Goal: Task Accomplishment & Management: Complete application form

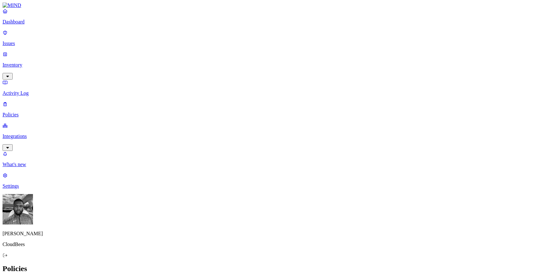
click at [8, 13] on icon at bounding box center [5, 11] width 5 height 4
click at [20, 41] on p "Issues" at bounding box center [274, 44] width 543 height 6
click at [21, 62] on p "Inventory" at bounding box center [274, 65] width 543 height 6
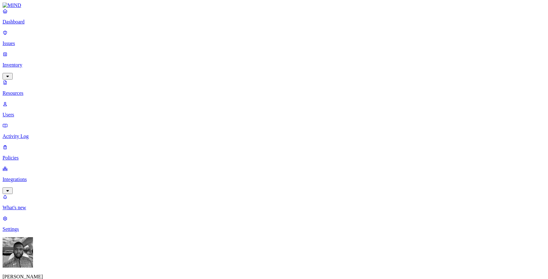
click at [25, 112] on p "Users" at bounding box center [274, 115] width 543 height 6
click at [25, 133] on p "Activity Log" at bounding box center [274, 136] width 543 height 6
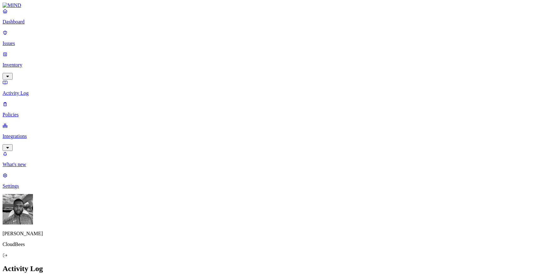
click at [26, 133] on p "Integrations" at bounding box center [274, 136] width 543 height 6
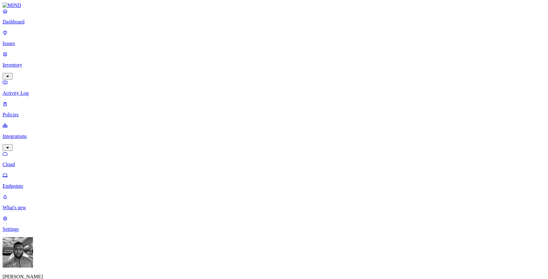
click at [28, 183] on p "Endpoints" at bounding box center [274, 186] width 543 height 6
click at [28, 162] on p "Cloud" at bounding box center [274, 165] width 543 height 6
click at [23, 123] on link "Integrations" at bounding box center [274, 136] width 543 height 27
click at [21, 112] on p "Policies" at bounding box center [274, 115] width 543 height 6
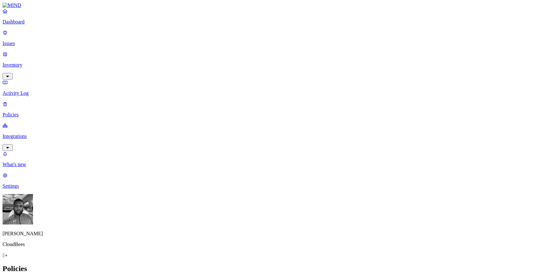
click at [38, 279] on button "Create Policy" at bounding box center [20, 282] width 35 height 7
click at [238, 117] on label "Classification" at bounding box center [243, 113] width 28 height 5
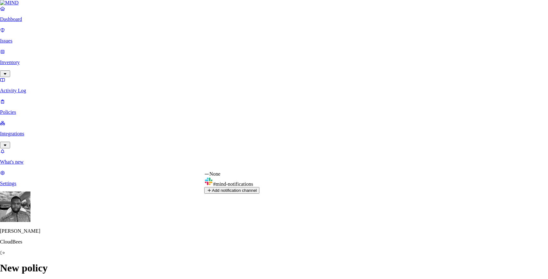
click at [185, 131] on html "Dashboard Issues Inventory Activity Log Policies Integrations What's new 1 Sett…" at bounding box center [274, 284] width 548 height 568
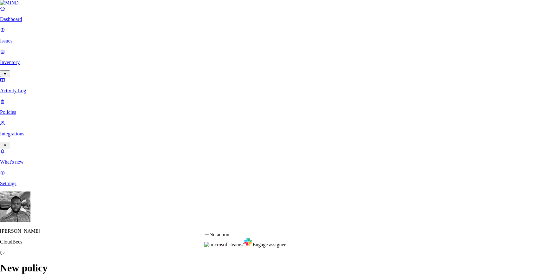
click at [243, 229] on html "Dashboard Issues Inventory Activity Log Policies Integrations What's new 1 Sett…" at bounding box center [274, 284] width 548 height 568
click at [186, 204] on html "Dashboard Issues Inventory Activity Log Policies Integrations What's new 1 Sett…" at bounding box center [274, 284] width 548 height 568
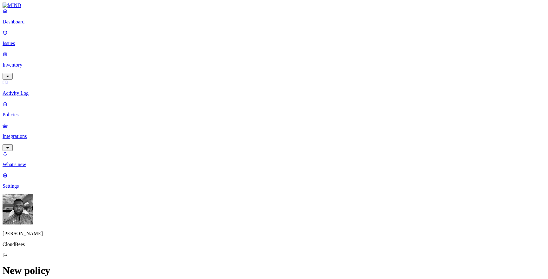
scroll to position [158, 0]
click at [234, 195] on label "Specific application" at bounding box center [240, 192] width 23 height 11
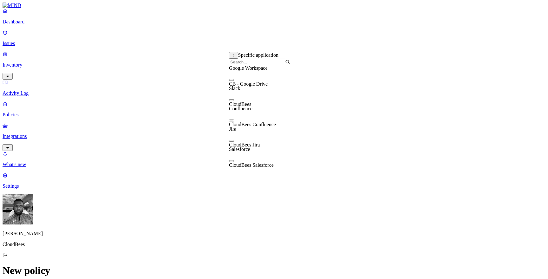
scroll to position [10, 0]
click at [234, 79] on button "button" at bounding box center [231, 80] width 5 height 2
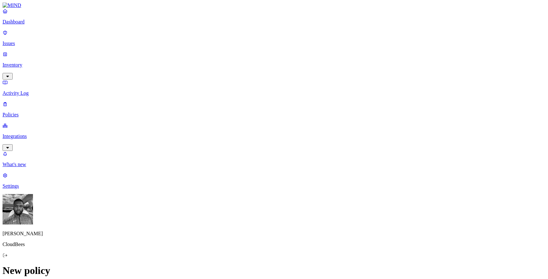
click at [238, 147] on label "File type" at bounding box center [233, 149] width 9 height 11
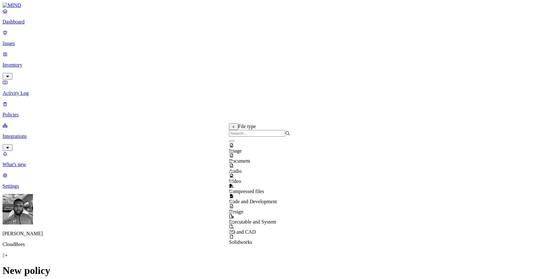
click at [232, 146] on div "Image" at bounding box center [259, 145] width 61 height 17
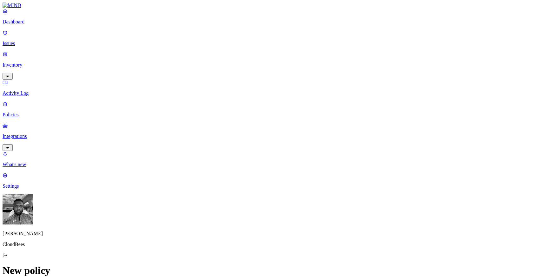
click at [236, 155] on label "Internal access" at bounding box center [237, 155] width 16 height 11
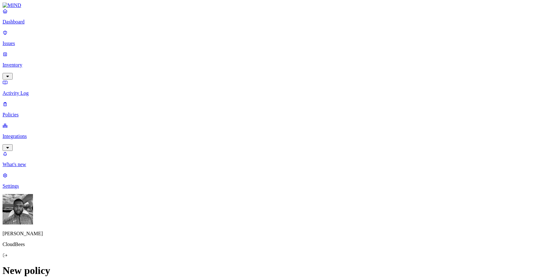
click at [235, 165] on label "External access" at bounding box center [237, 165] width 17 height 11
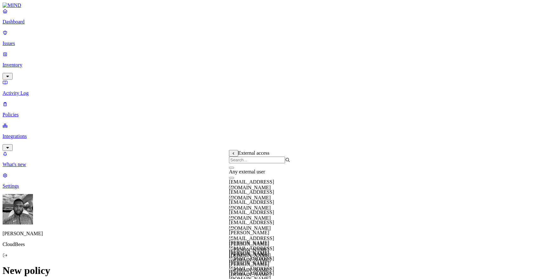
click at [234, 169] on button "button" at bounding box center [231, 168] width 5 height 2
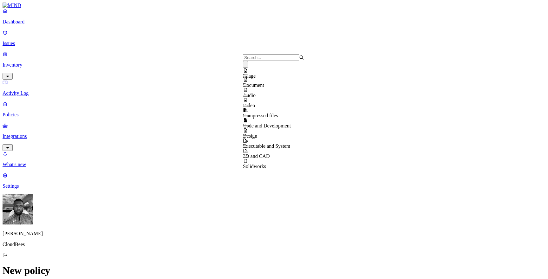
scroll to position [0, 0]
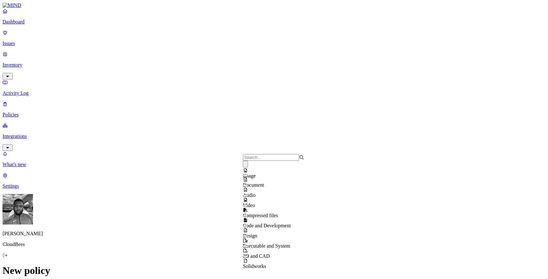
scroll to position [10, 0]
click at [248, 235] on button "button" at bounding box center [245, 236] width 5 height 2
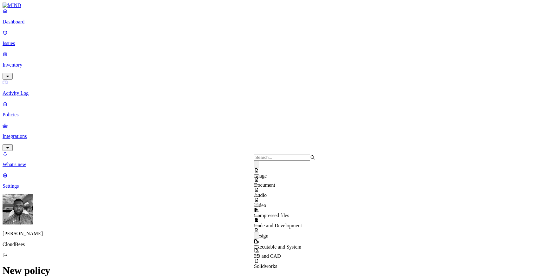
click at [259, 167] on button "button" at bounding box center [256, 164] width 5 height 7
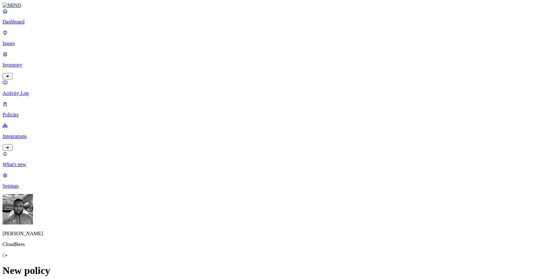
type input "S"
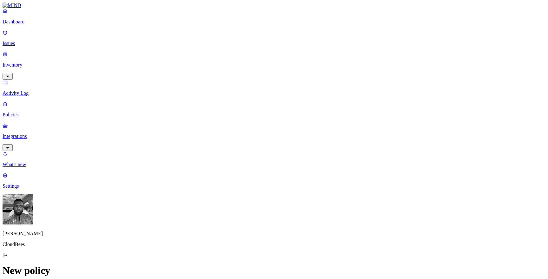
type input "External Executable and System File Access"
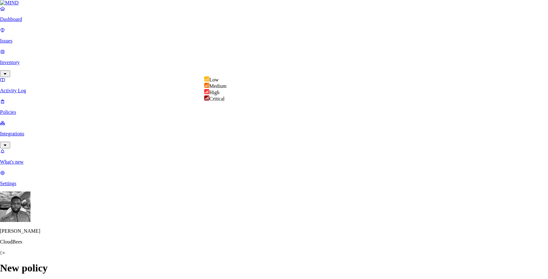
select select "2"
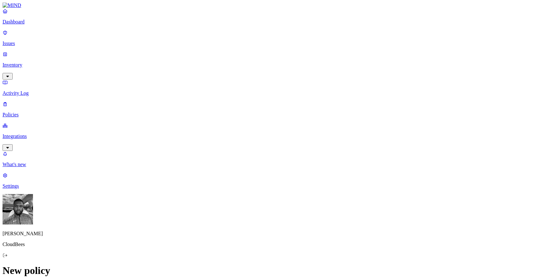
scroll to position [35, 0]
type textarea "Testing"
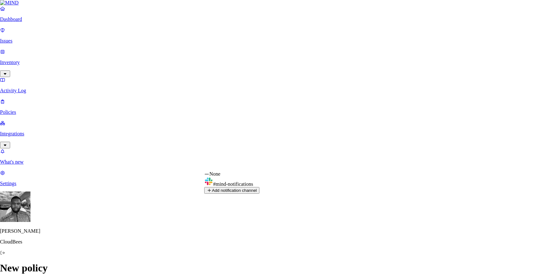
select select "0198f26d-f231-777c-b4cf-35b51ef97981"
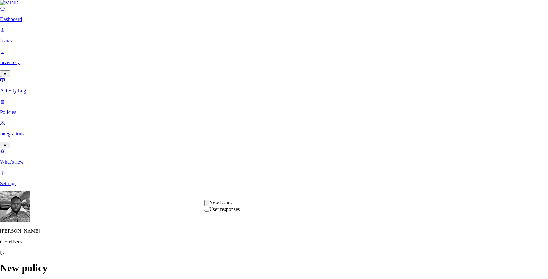
click at [217, 205] on div "New issues" at bounding box center [221, 203] width 35 height 7
click at [217, 205] on div "New issues" at bounding box center [221, 203] width 35 height 6
click at [215, 212] on span "User responses" at bounding box center [221, 208] width 35 height 7
click at [212, 206] on span "New issues" at bounding box center [221, 203] width 35 height 7
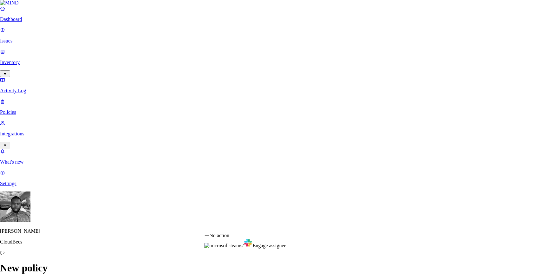
select select "1"
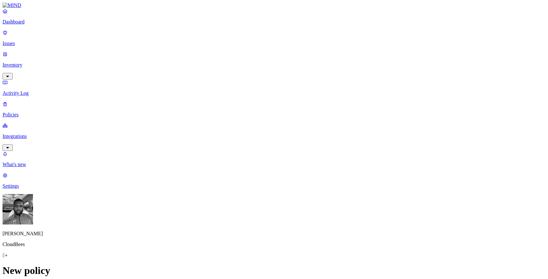
drag, startPoint x: 384, startPoint y: 24, endPoint x: 489, endPoint y: 22, distance: 104.6
copy h3 "External Executable and System File Access"
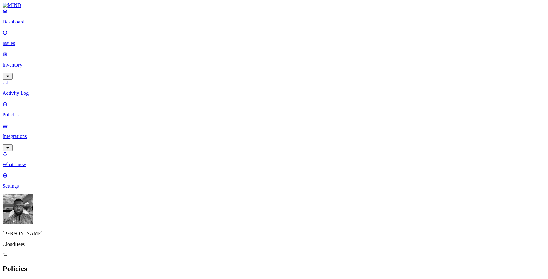
click at [10, 279] on icon at bounding box center [7, 282] width 5 height 4
click at [237, 187] on label "Classification" at bounding box center [243, 185] width 28 height 5
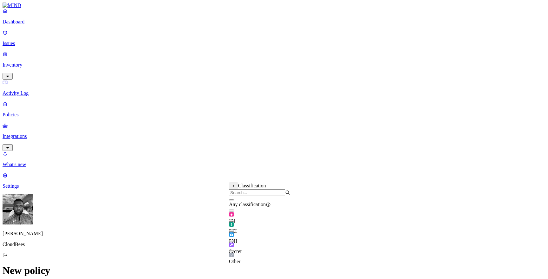
click at [241, 188] on label "Classification" at bounding box center [243, 185] width 28 height 5
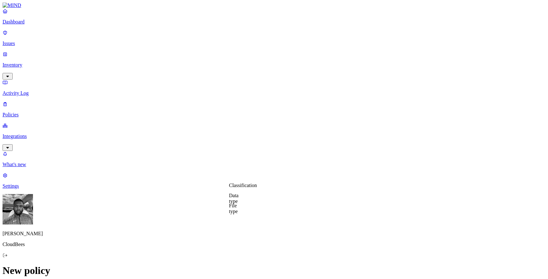
click at [238, 196] on label "Data type" at bounding box center [234, 198] width 10 height 11
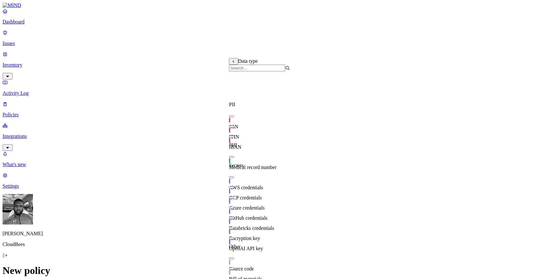
scroll to position [112, 0]
click at [245, 266] on span "Source code" at bounding box center [241, 268] width 25 height 5
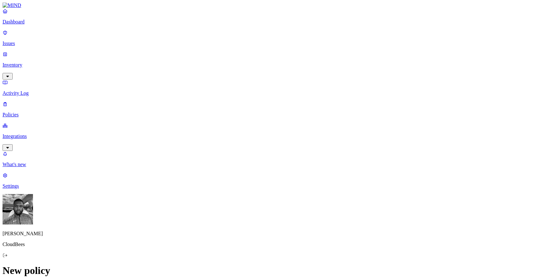
click at [252, 217] on label "Web Category" at bounding box center [249, 214] width 19 height 11
click at [245, 228] on button "button" at bounding box center [242, 227] width 5 height 2
click at [245, 234] on icon at bounding box center [242, 232] width 5 height 4
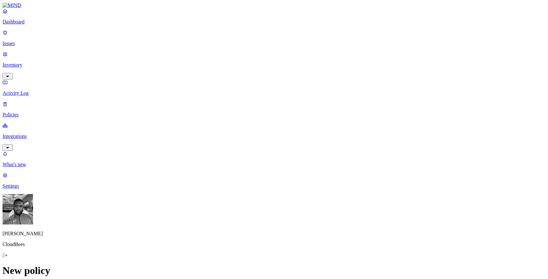
click at [253, 229] on label "Web Domain" at bounding box center [248, 224] width 16 height 11
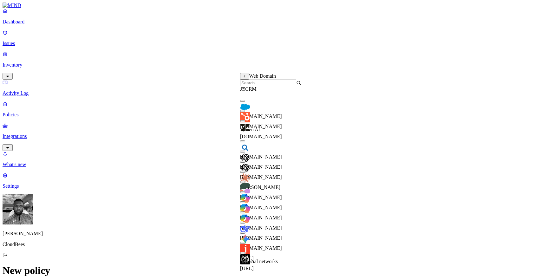
scroll to position [25, 0]
drag, startPoint x: 259, startPoint y: 134, endPoint x: 299, endPoint y: 134, distance: 40.2
click at [299, 147] on div "[DOMAIN_NAME]" at bounding box center [270, 158] width 61 height 23
copy span "[DOMAIN_NAME]"
drag, startPoint x: 258, startPoint y: 147, endPoint x: 289, endPoint y: 147, distance: 31.4
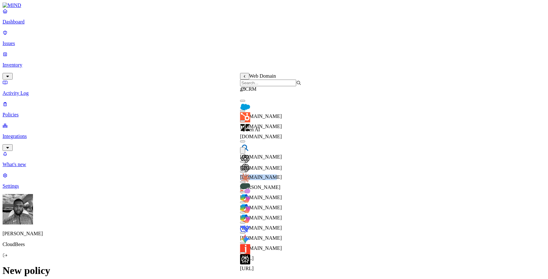
click at [289, 157] on div "[DOMAIN_NAME]" at bounding box center [270, 168] width 61 height 23
copy span "[DOMAIN_NAME]"
drag, startPoint x: 278, startPoint y: 156, endPoint x: 260, endPoint y: 156, distance: 18.7
click at [260, 167] on div "[PERSON_NAME]" at bounding box center [270, 178] width 61 height 23
copy span "[PERSON_NAME]"
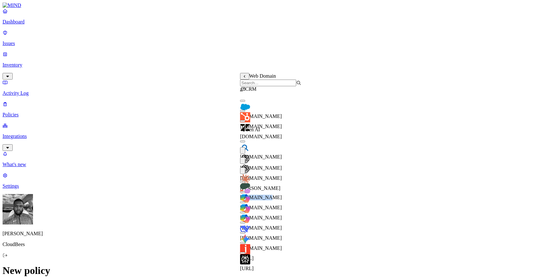
drag, startPoint x: 260, startPoint y: 164, endPoint x: 287, endPoint y: 164, distance: 27.3
click at [287, 177] on div "[DOMAIN_NAME]" at bounding box center [270, 188] width 61 height 23
copy span "[DOMAIN_NAME]"
drag, startPoint x: 260, startPoint y: 150, endPoint x: 301, endPoint y: 152, distance: 41.9
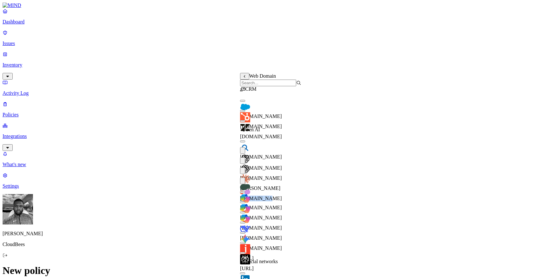
click at [301, 188] on div "[DOMAIN_NAME]" at bounding box center [270, 199] width 61 height 23
copy span "[DOMAIN_NAME]"
click at [261, 214] on div "[DOMAIN_NAME]" at bounding box center [270, 222] width 61 height 17
drag, startPoint x: 260, startPoint y: 106, endPoint x: 285, endPoint y: 106, distance: 25.4
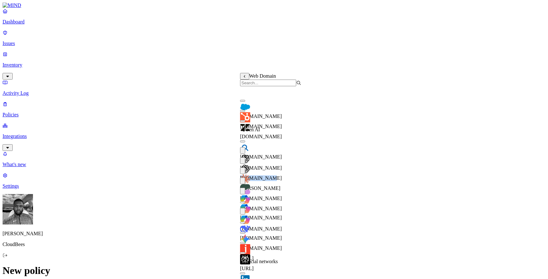
click at [285, 157] on div "[DOMAIN_NAME]" at bounding box center [270, 169] width 61 height 24
drag, startPoint x: 283, startPoint y: 179, endPoint x: 259, endPoint y: 179, distance: 24.7
click at [259, 248] on div "[URL]" at bounding box center [270, 259] width 61 height 23
copy span "[URL]"
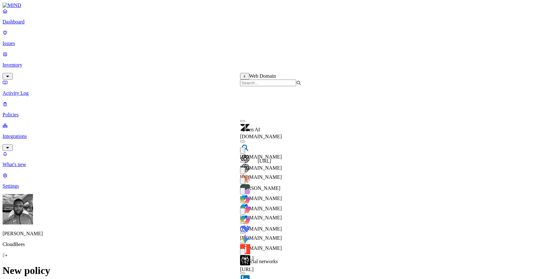
drag, startPoint x: 257, startPoint y: 170, endPoint x: 278, endPoint y: 170, distance: 21.2
click at [278, 238] on div "[URL]" at bounding box center [270, 249] width 61 height 23
copy div "[URL]"
drag, startPoint x: 260, startPoint y: 160, endPoint x: 303, endPoint y: 159, distance: 43.7
click at [301, 228] on div "[DOMAIN_NAME]" at bounding box center [270, 239] width 61 height 23
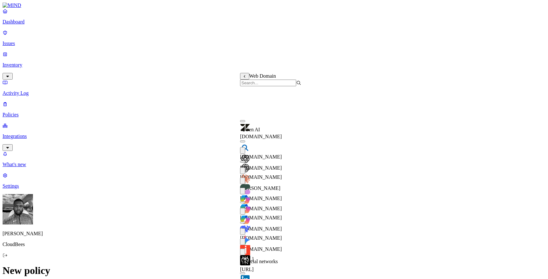
copy span "[DOMAIN_NAME]"
drag, startPoint x: 258, startPoint y: 148, endPoint x: 286, endPoint y: 149, distance: 27.9
click at [286, 218] on div "[DOMAIN_NAME]" at bounding box center [270, 229] width 61 height 23
copy span "[DOMAIN_NAME]"
drag, startPoint x: 260, startPoint y: 139, endPoint x: 299, endPoint y: 142, distance: 39.4
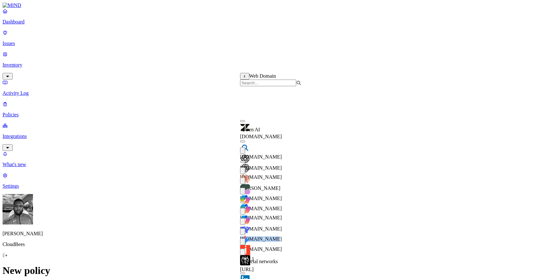
click at [299, 208] on div "[DOMAIN_NAME]" at bounding box center [270, 220] width 61 height 24
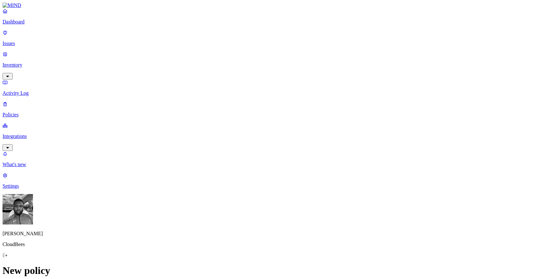
click at [235, 210] on label "File type" at bounding box center [233, 209] width 9 height 11
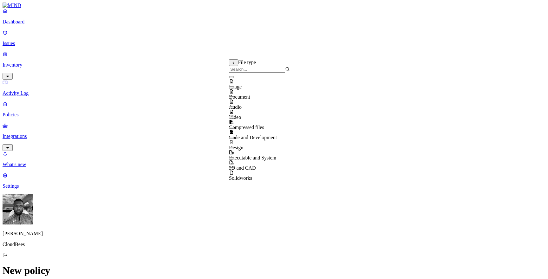
click at [235, 103] on div "Audio" at bounding box center [259, 101] width 61 height 17
click at [235, 118] on div "Video" at bounding box center [259, 111] width 61 height 17
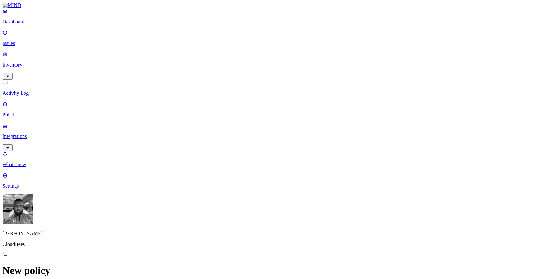
click at [249, 238] on label "Account type" at bounding box center [248, 236] width 17 height 11
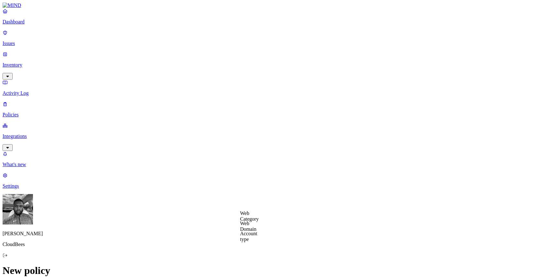
click at [247, 226] on label "Web Domain" at bounding box center [248, 226] width 16 height 11
click at [38, 112] on p "Policies" at bounding box center [274, 115] width 543 height 6
click at [159, 60] on span "Endpoint" at bounding box center [149, 62] width 19 height 5
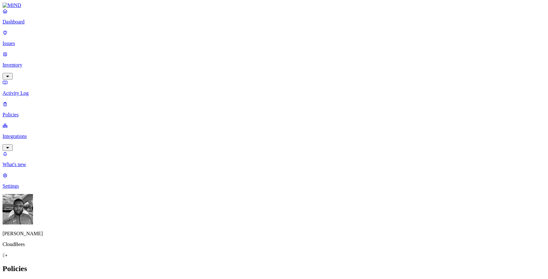
click at [7, 37] on link "Issues" at bounding box center [274, 38] width 543 height 16
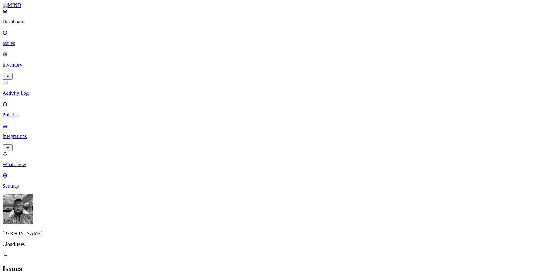
click at [26, 25] on p "Dashboard" at bounding box center [274, 22] width 543 height 6
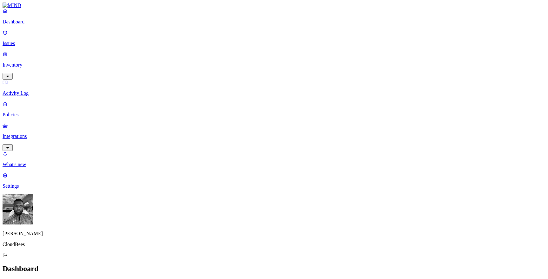
scroll to position [0, 0]
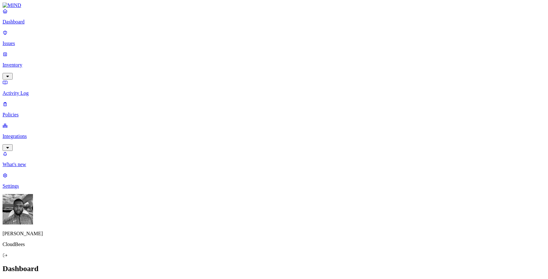
click at [38, 41] on p "Issues" at bounding box center [274, 44] width 543 height 6
